Goal: Task Accomplishment & Management: Manage account settings

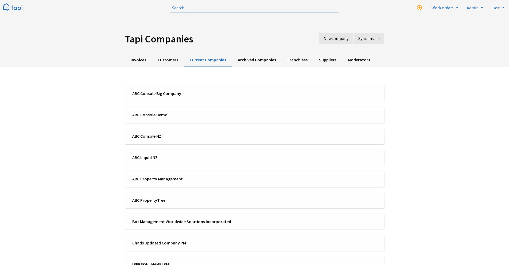
click at [91, 142] on div "Tapi Companies New company Sync emails Invoices Customers Current Companies Arc…" at bounding box center [254, 203] width 509 height 406
click at [15, 6] on img at bounding box center [12, 7] width 19 height 9
click at [189, 156] on span "ABC Liquid NZ" at bounding box center [191, 157] width 119 height 6
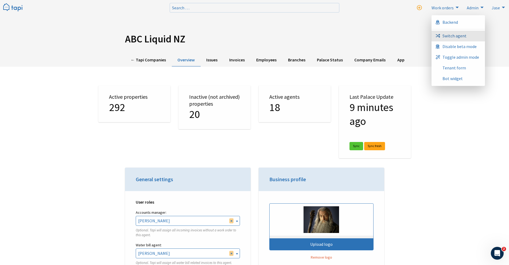
click at [457, 34] on span "Switch agent" at bounding box center [454, 36] width 24 height 4
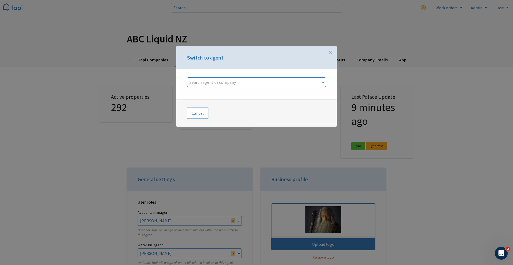
click at [220, 83] on span "Search agent or company" at bounding box center [212, 82] width 46 height 5
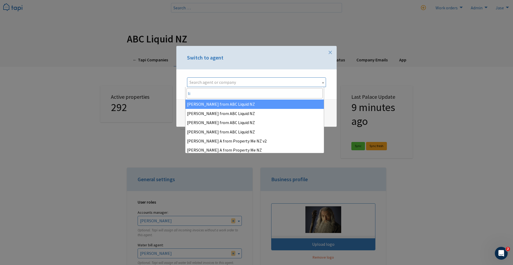
type input "li"
select select "98f32f68-ca1c-4502-9aa6-0d4236660e5e"
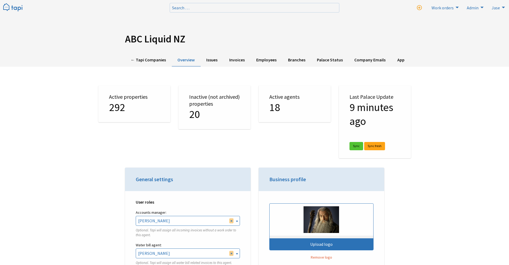
click at [70, 45] on div "ABC Liquid NZ ← Tapi Companies Overview Issues Invoices Employees Branches Pala…" at bounding box center [254, 33] width 509 height 67
click at [18, 6] on img at bounding box center [12, 7] width 19 height 9
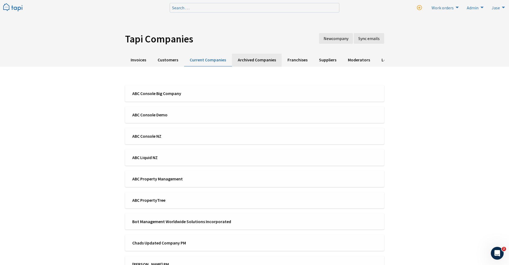
click at [246, 54] on link "Archived Companies" at bounding box center [257, 60] width 50 height 13
click at [58, 143] on div "Tapi Companies New company Sync emails Invoices Customers Current Companies Arc…" at bounding box center [254, 203] width 509 height 406
click at [19, 109] on div "Tapi Companies New company Sync emails Invoices Customers Current Companies Arc…" at bounding box center [254, 203] width 509 height 406
